Goal: Task Accomplishment & Management: Manage account settings

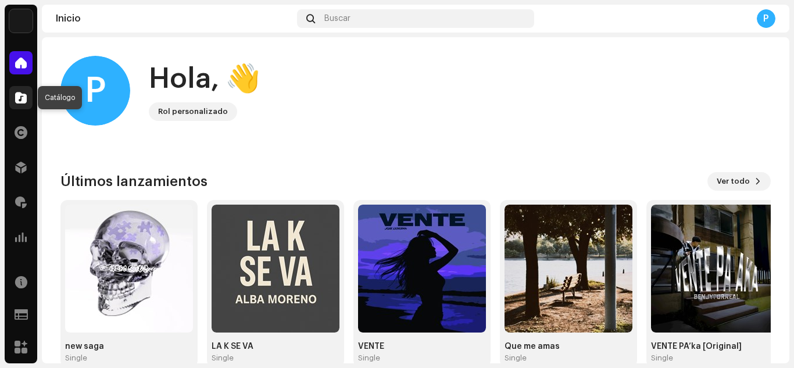
click at [12, 90] on div at bounding box center [20, 97] width 23 height 23
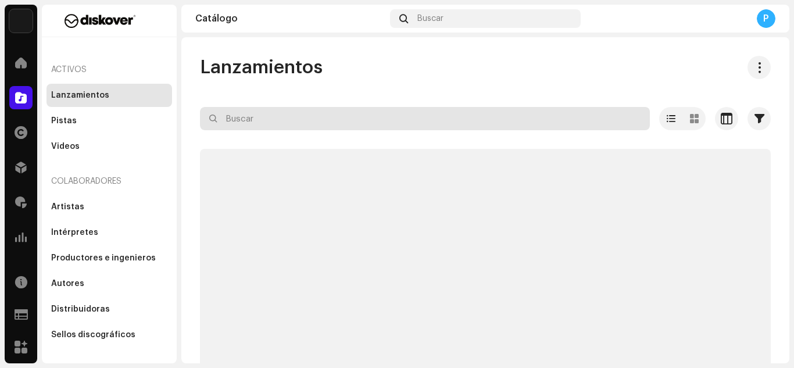
click at [237, 126] on input "text" at bounding box center [425, 118] width 450 height 23
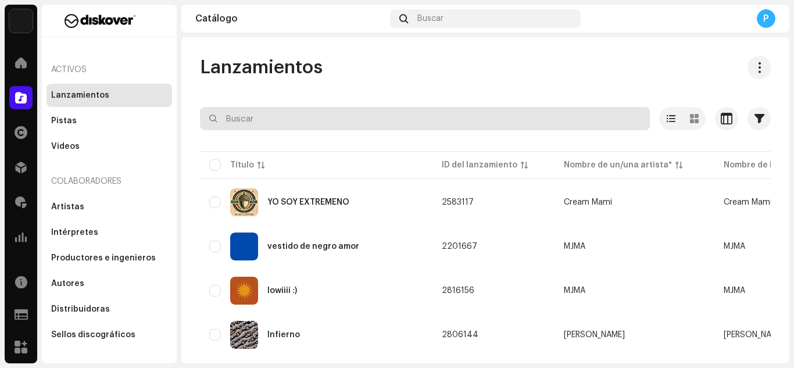
paste input "3044928"
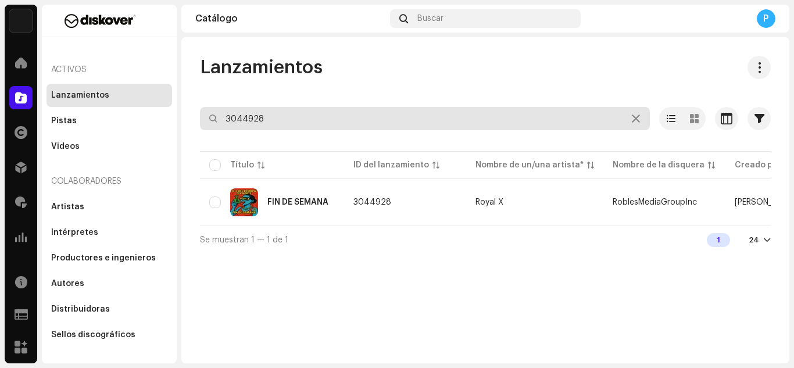
click at [278, 110] on input "3044928" at bounding box center [425, 118] width 450 height 23
click at [275, 119] on input "3044928" at bounding box center [425, 118] width 450 height 23
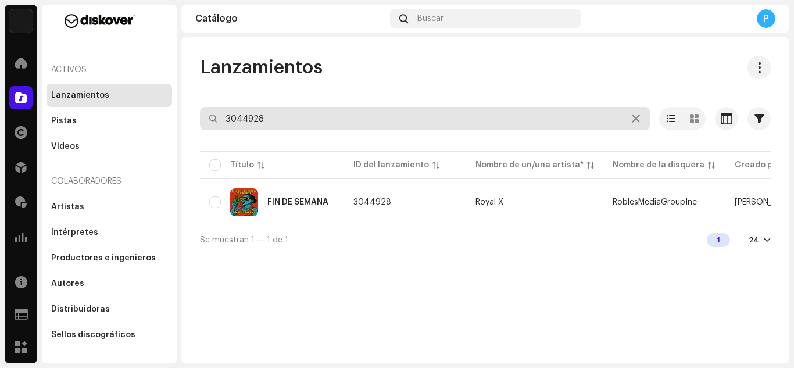
paste input "230"
type input "3044230"
click at [275, 128] on input "3044230" at bounding box center [425, 118] width 450 height 23
click at [284, 121] on input "3044230" at bounding box center [425, 118] width 450 height 23
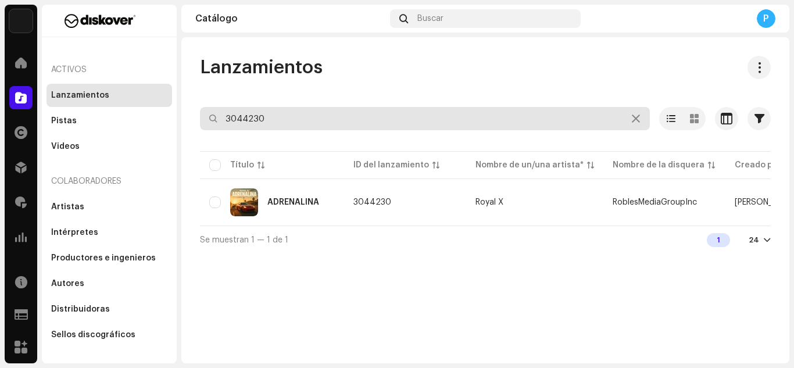
paste input "928"
type input "3044928"
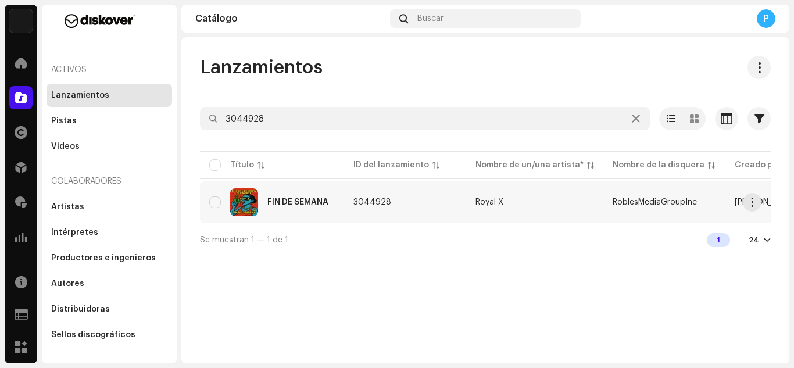
click at [240, 202] on img at bounding box center [244, 202] width 28 height 28
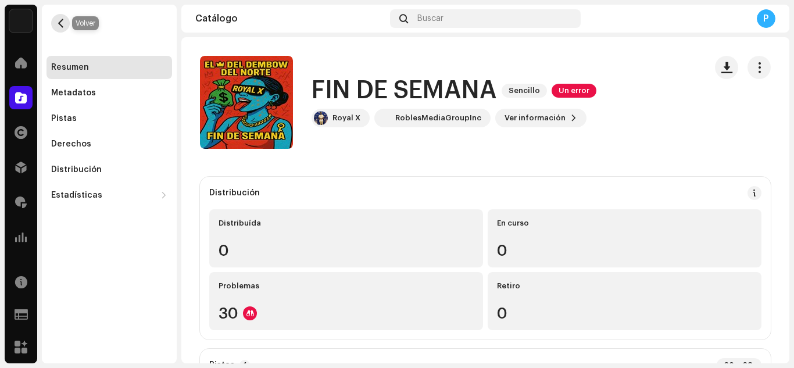
click at [60, 24] on span "button" at bounding box center [60, 23] width 9 height 9
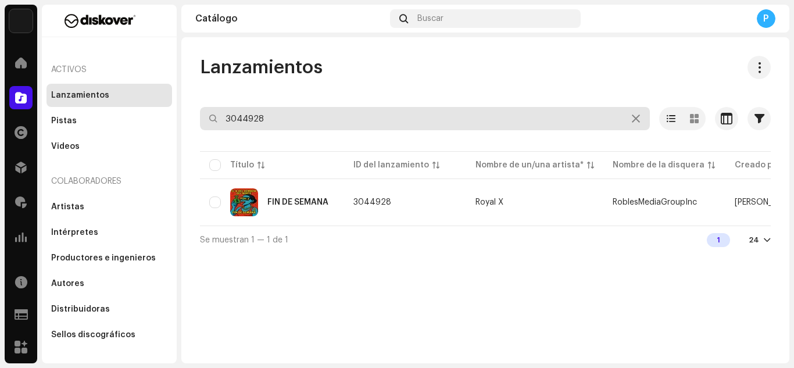
click at [300, 113] on input "3044928" at bounding box center [425, 118] width 450 height 23
click at [278, 121] on input "3044928" at bounding box center [425, 118] width 450 height 23
paste input "230"
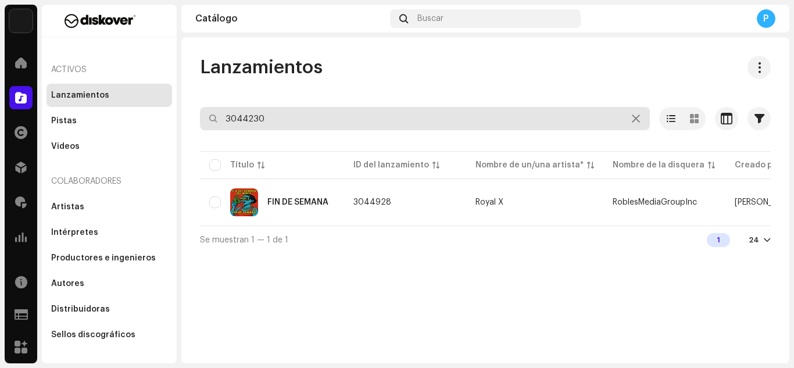
type input "3044230"
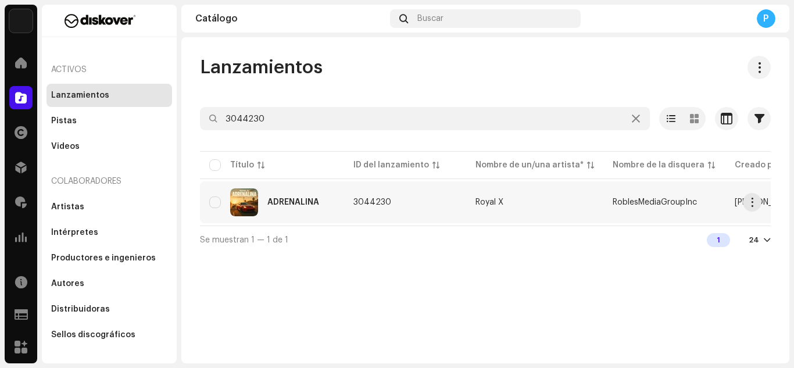
click at [282, 201] on div "ADRENALINA" at bounding box center [293, 202] width 52 height 8
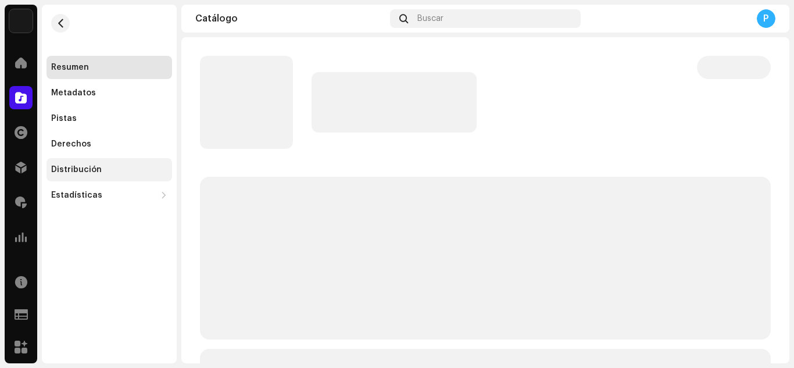
click at [84, 170] on div "Distribución" at bounding box center [76, 169] width 51 height 9
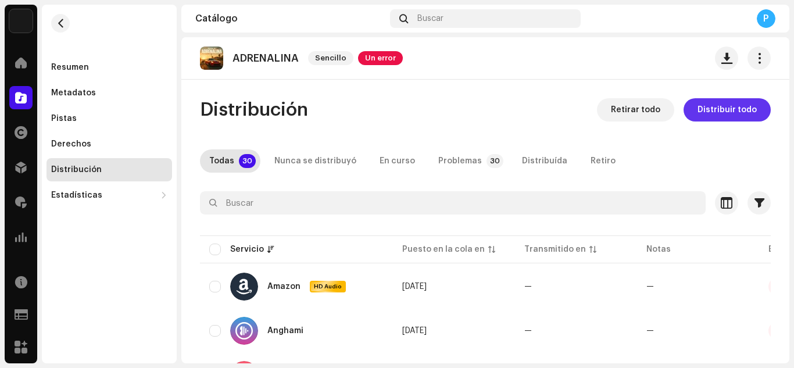
click at [730, 109] on span "Distribuir todo" at bounding box center [726, 109] width 59 height 23
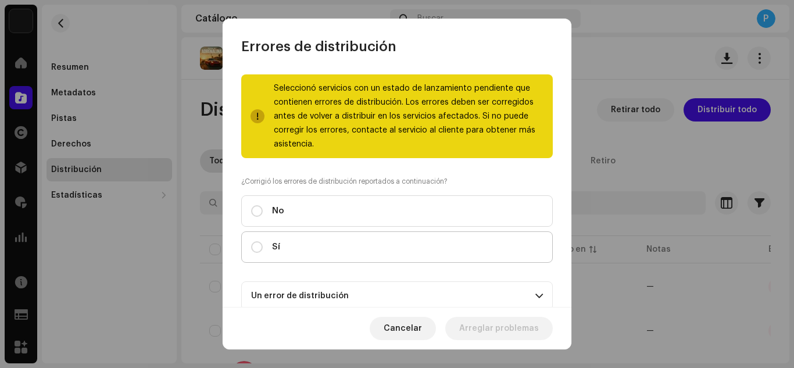
click at [453, 245] on label "Sí" at bounding box center [397, 246] width 312 height 31
click at [263, 245] on input "Sí" at bounding box center [257, 247] width 12 height 12
radio input "true"
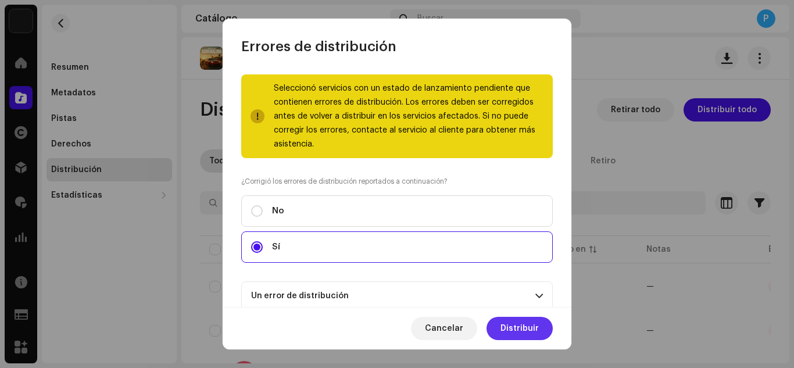
click at [514, 323] on span "Distribuir" at bounding box center [519, 328] width 38 height 23
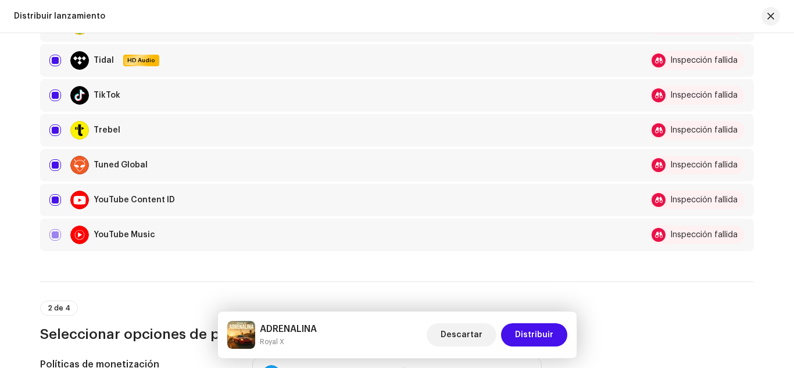
scroll to position [1024, 0]
click at [56, 199] on input "checkbox" at bounding box center [55, 200] width 12 height 12
checkbox input "false"
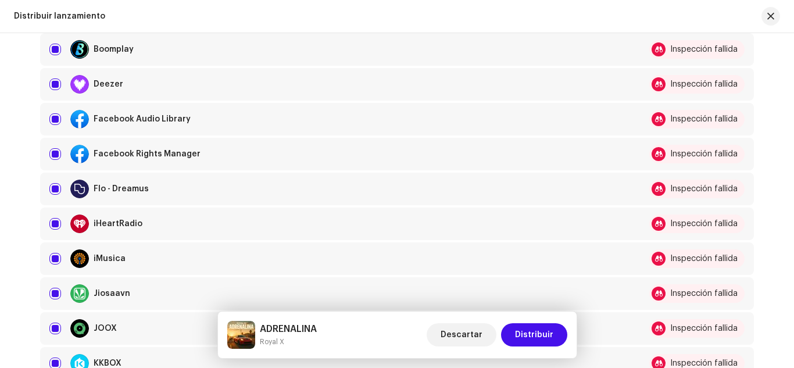
scroll to position [371, 0]
click at [52, 155] on input "Row Selected" at bounding box center [55, 155] width 12 height 12
checkbox input "false"
click at [51, 113] on div "Facebook Audio Library" at bounding box center [335, 119] width 573 height 19
click at [51, 116] on input "Row Selected" at bounding box center [55, 120] width 12 height 12
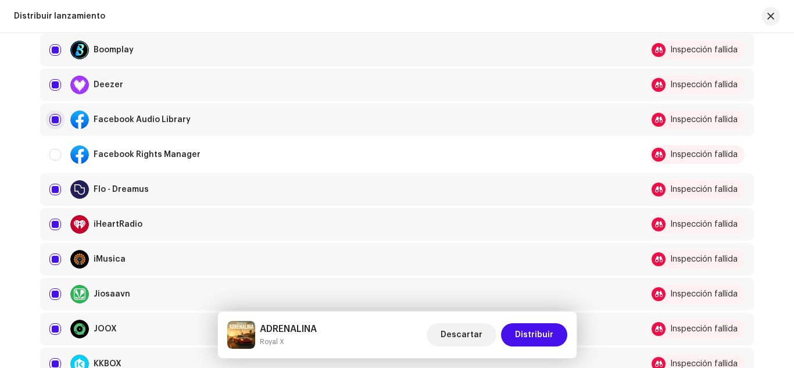
checkbox input "false"
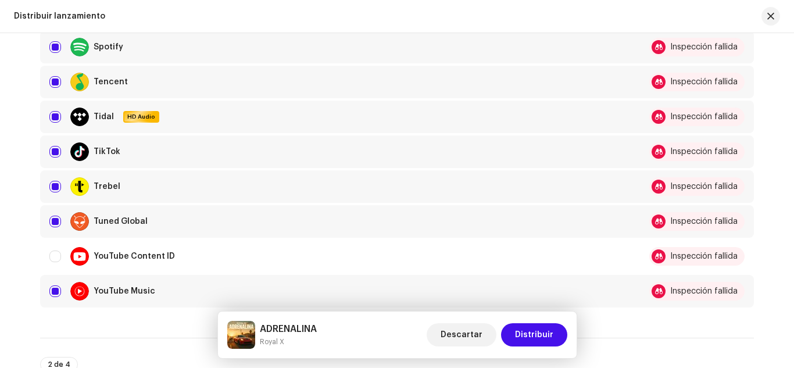
scroll to position [967, 0]
click at [53, 149] on input "Row Selected" at bounding box center [55, 151] width 12 height 12
checkbox input "false"
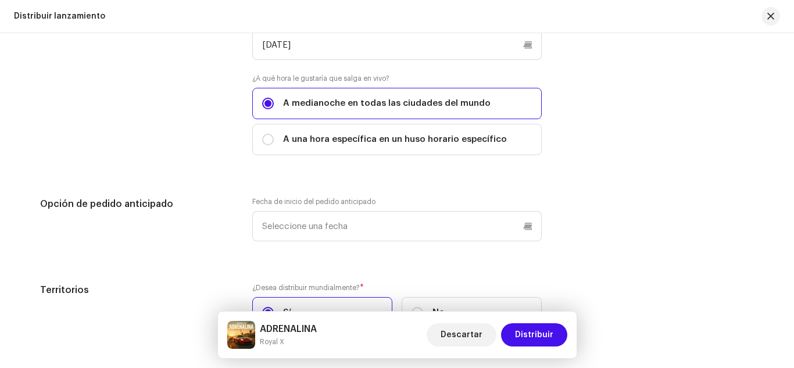
scroll to position [1760, 0]
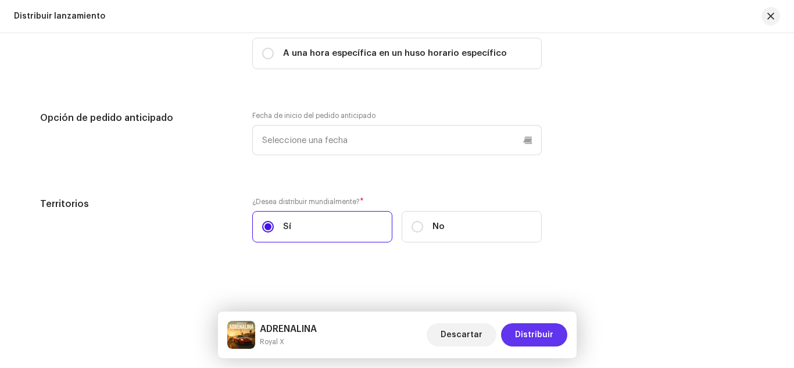
click at [532, 331] on span "Distribuir" at bounding box center [534, 334] width 38 height 23
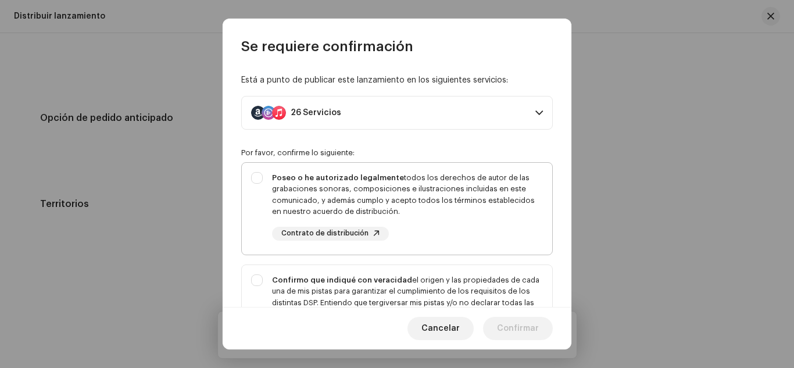
click at [413, 168] on div "Poseo o he autorizado legalmente todos los derechos de autor de las grabaciones…" at bounding box center [397, 206] width 310 height 87
checkbox input "true"
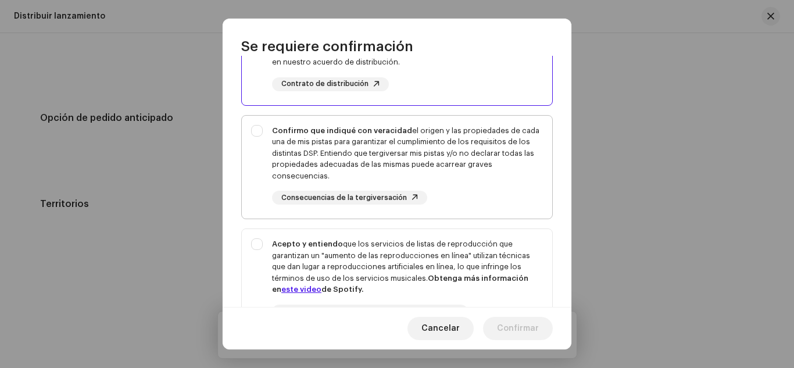
click at [405, 136] on div "Confirmo que indiqué con veracidad el origen y las propiedades de cada una de m…" at bounding box center [407, 153] width 271 height 57
checkbox input "true"
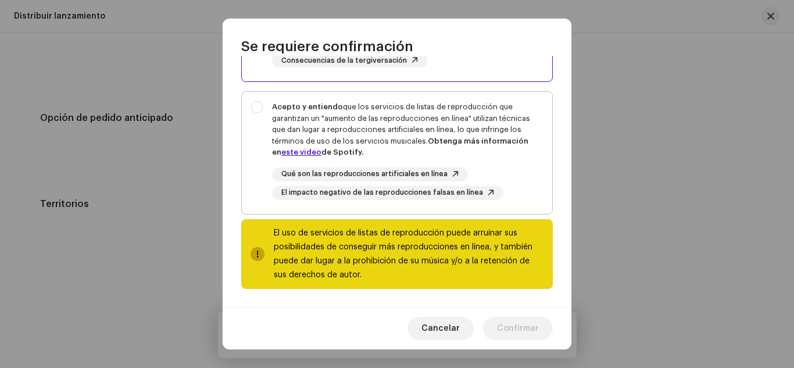
click at [402, 123] on div "Acepto y entiendo que los servicios de listas de reproducción que garantizan un…" at bounding box center [407, 129] width 271 height 57
checkbox input "true"
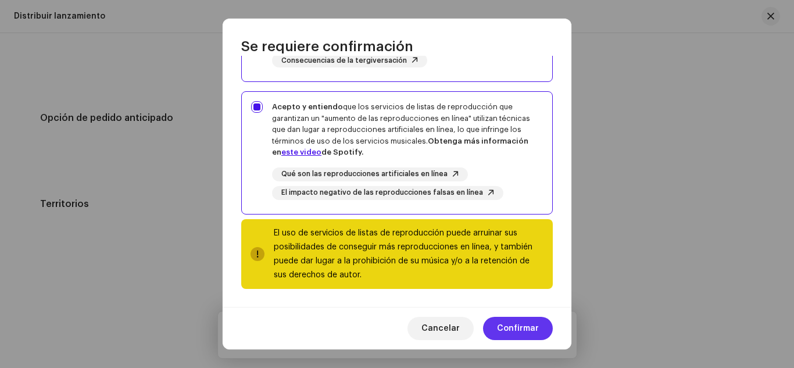
click at [513, 331] on span "Confirmar" at bounding box center [518, 328] width 42 height 23
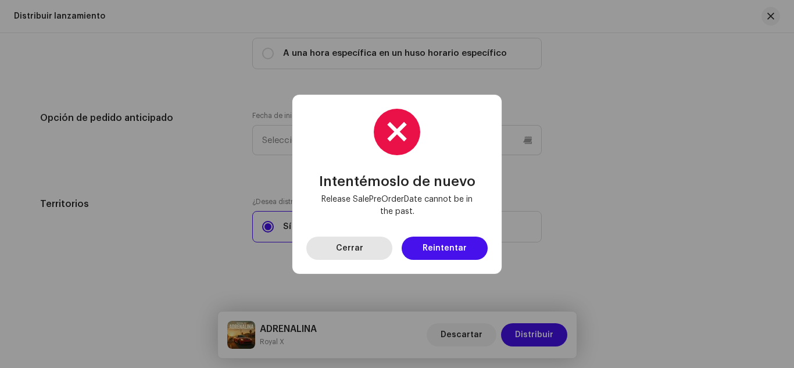
click at [362, 243] on span "Cerrar" at bounding box center [349, 248] width 27 height 23
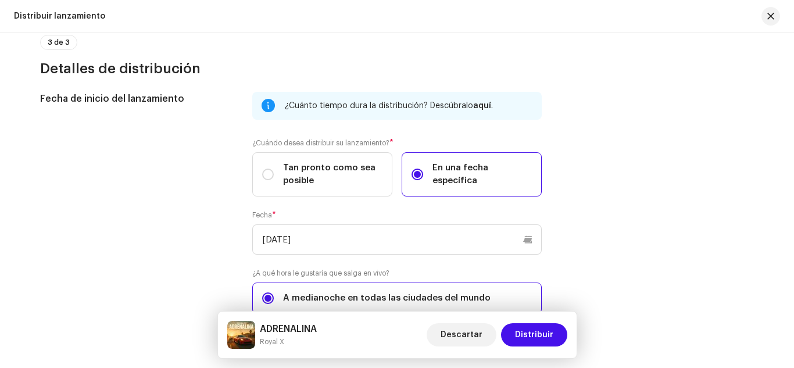
scroll to position [1459, 0]
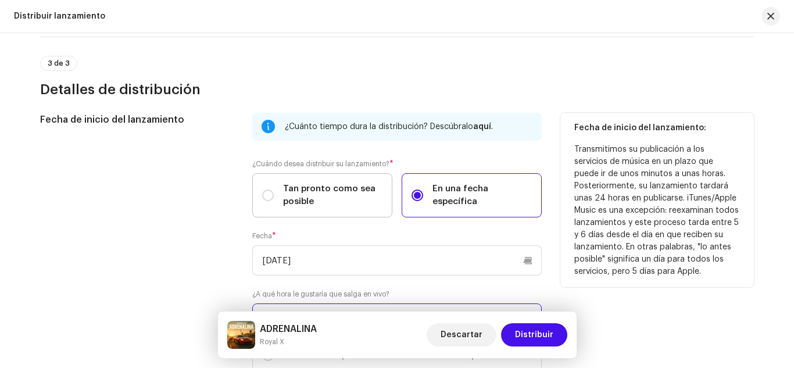
click at [337, 198] on span "Tan pronto como sea posible" at bounding box center [332, 195] width 99 height 26
click at [274, 198] on input "Tan pronto como sea posible" at bounding box center [268, 195] width 12 height 12
radio input "true"
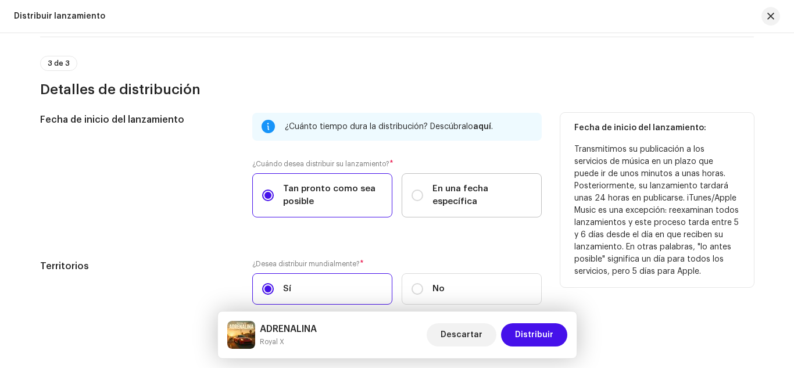
click at [433, 196] on span "En una fecha específica" at bounding box center [481, 195] width 99 height 26
click at [423, 196] on input "En una fecha específica" at bounding box center [417, 195] width 12 height 12
radio input "true"
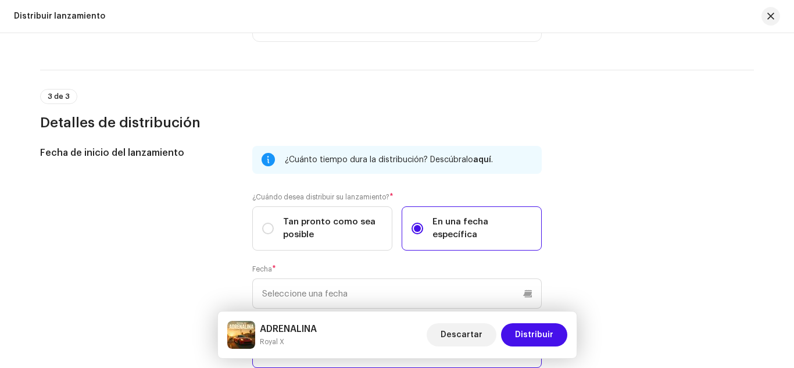
scroll to position [1427, 0]
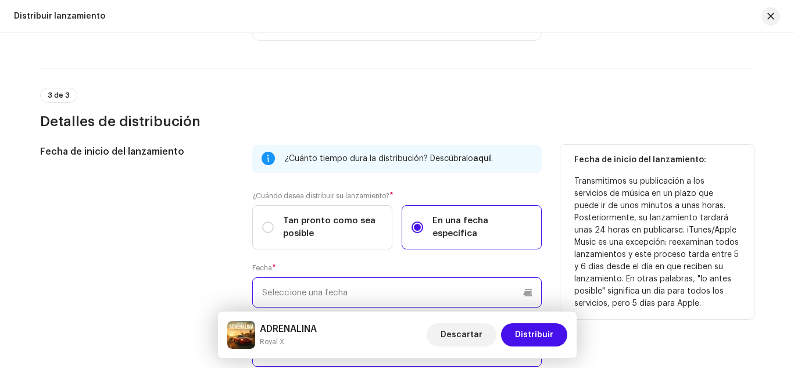
click at [382, 283] on input "text" at bounding box center [396, 292] width 289 height 30
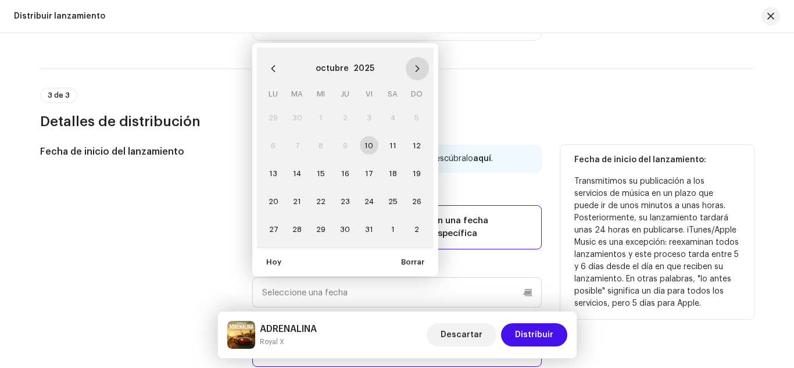
click at [415, 64] on button "Next Month" at bounding box center [417, 68] width 23 height 23
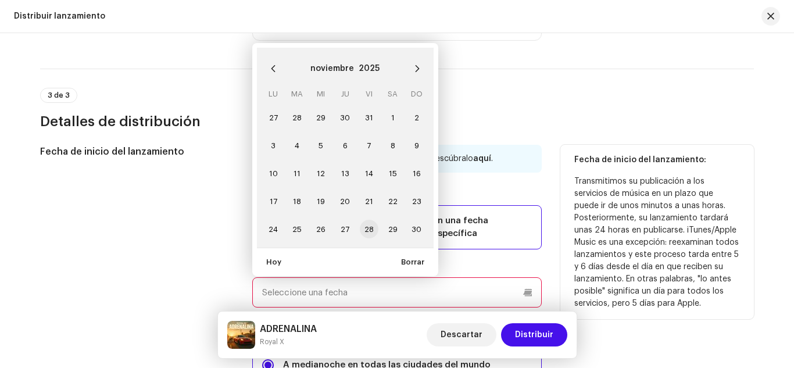
click at [361, 227] on span "28" at bounding box center [369, 229] width 19 height 19
type input "[DATE]"
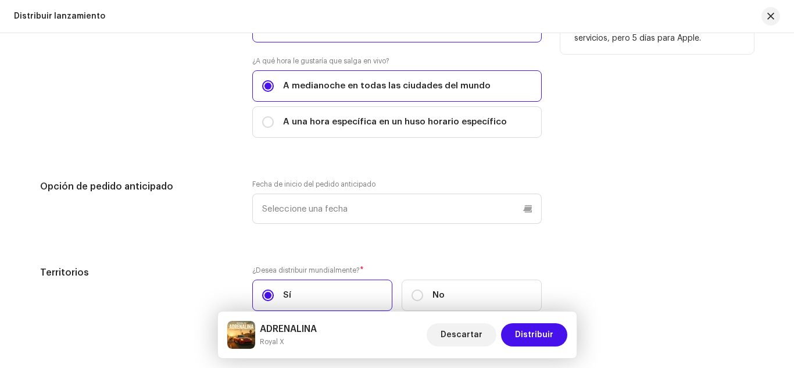
scroll to position [1760, 0]
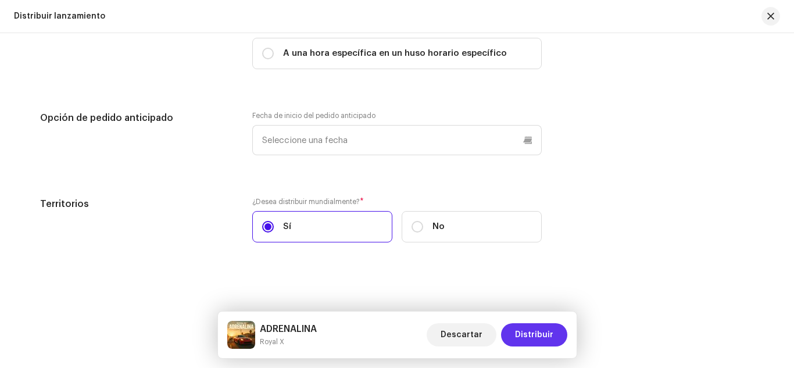
click at [529, 332] on span "Distribuir" at bounding box center [534, 334] width 38 height 23
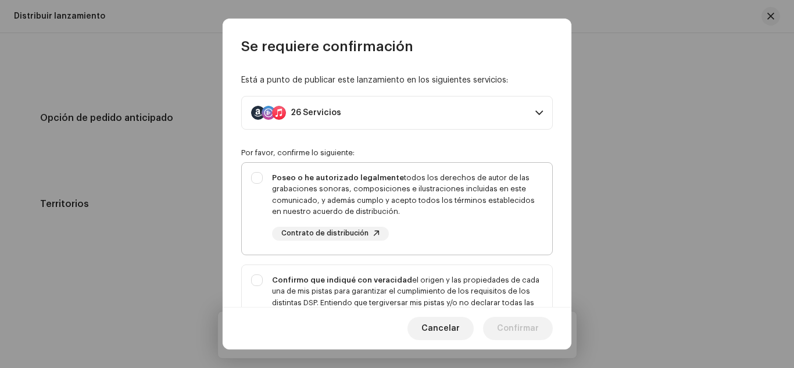
click at [460, 189] on div "Poseo o he autorizado legalmente todos los derechos de autor de las grabaciones…" at bounding box center [407, 194] width 271 height 45
checkbox input "true"
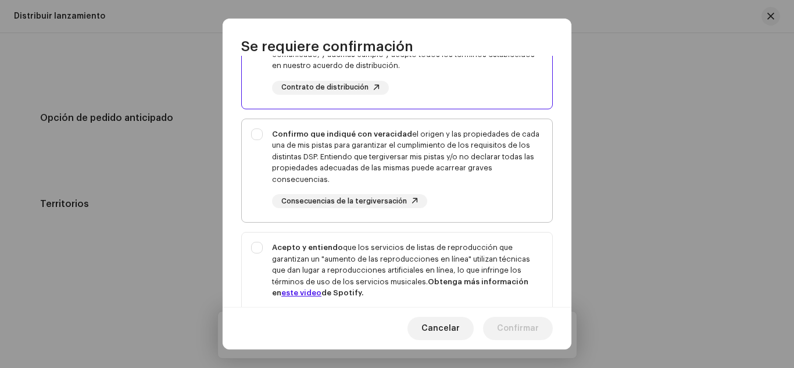
click at [447, 147] on div "Confirmo que indiqué con veracidad el origen y las propiedades de cada una de m…" at bounding box center [407, 156] width 271 height 57
checkbox input "true"
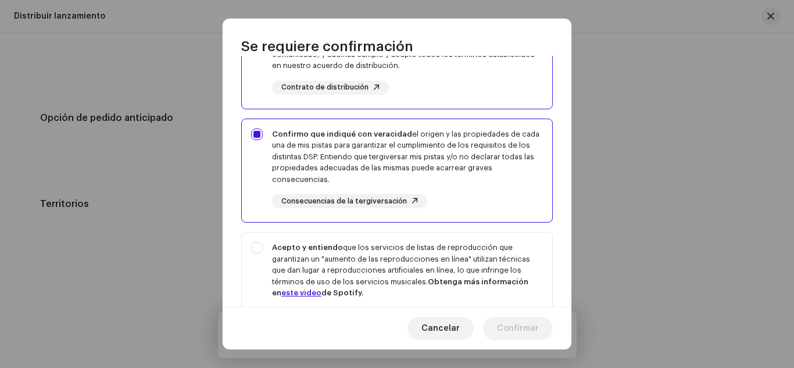
scroll to position [287, 0]
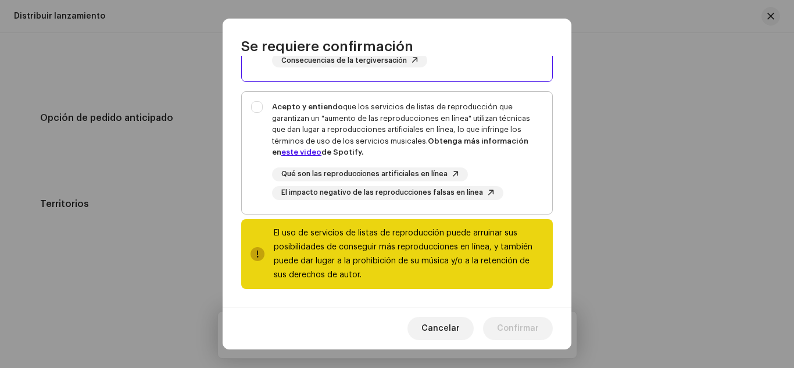
click at [446, 121] on div "Acepto y entiendo que los servicios de listas de reproducción que garantizan un…" at bounding box center [407, 129] width 271 height 57
checkbox input "true"
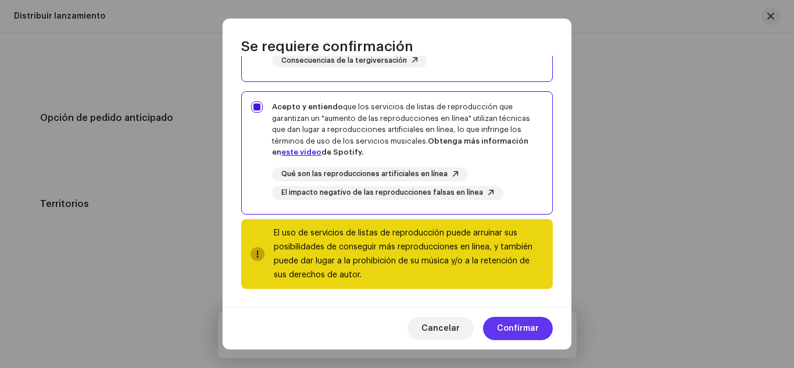
click at [520, 329] on span "Confirmar" at bounding box center [518, 328] width 42 height 23
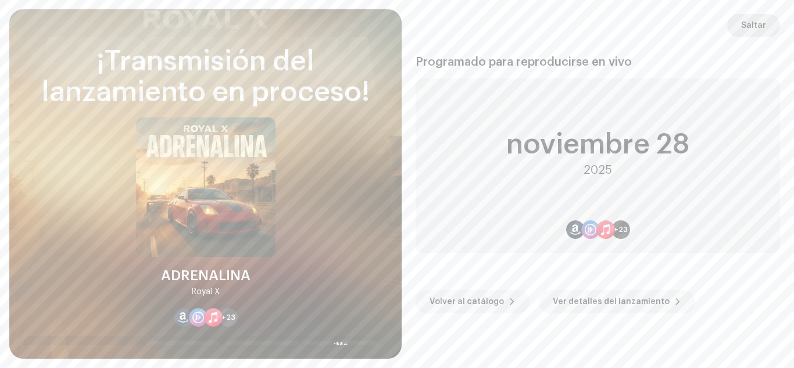
click at [766, 14] on button "Saltar" at bounding box center [753, 25] width 53 height 23
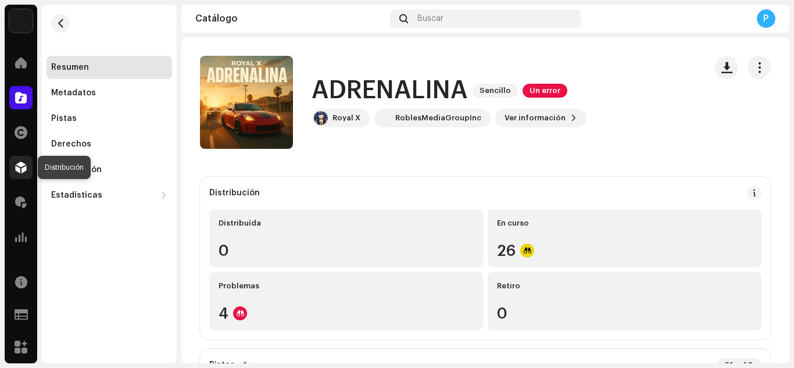
click at [20, 173] on div at bounding box center [20, 167] width 23 height 23
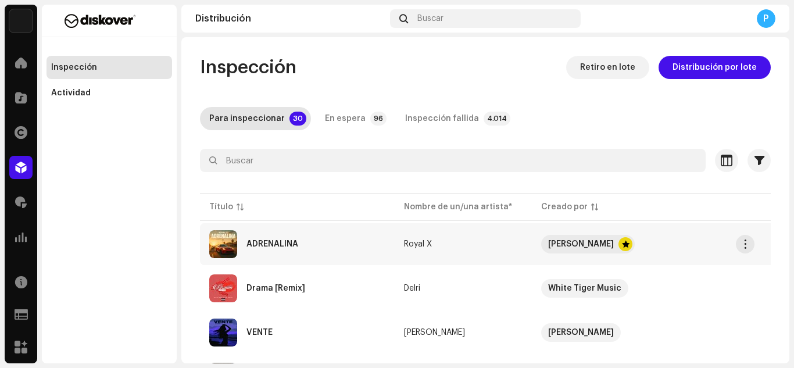
click at [272, 235] on div "ADRENALINA" at bounding box center [297, 244] width 176 height 28
